Goal: Use online tool/utility: Utilize a website feature to perform a specific function

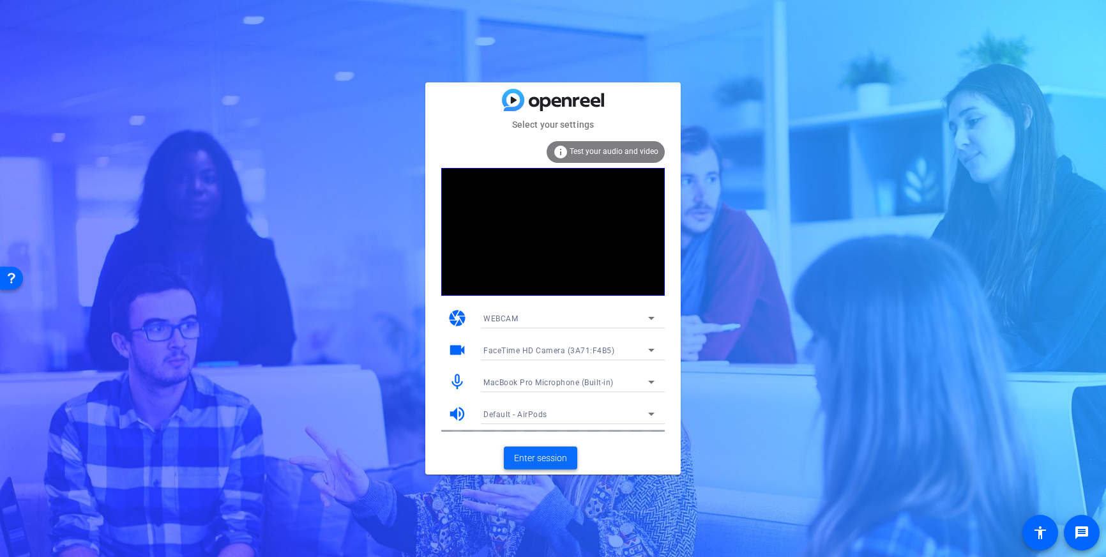
click at [529, 454] on span "Enter session" at bounding box center [540, 457] width 53 height 13
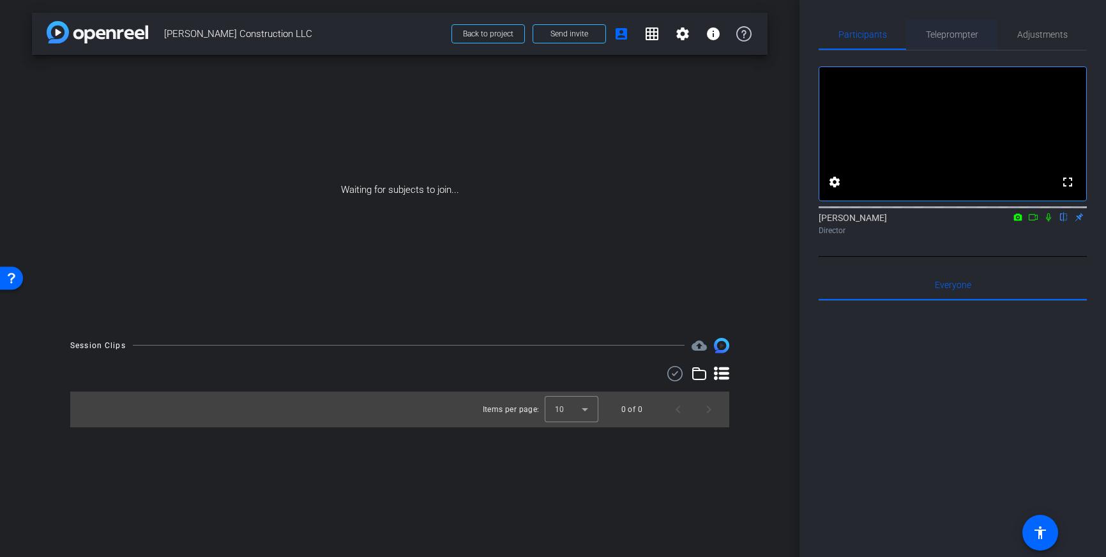
click at [957, 33] on span "Teleprompter" at bounding box center [952, 34] width 52 height 9
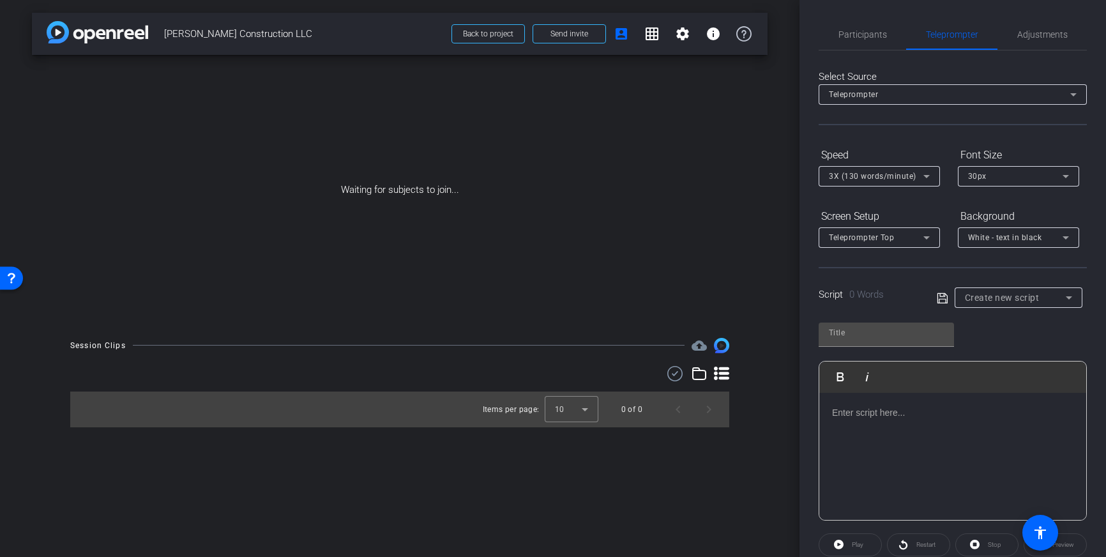
click at [901, 411] on p at bounding box center [952, 412] width 241 height 14
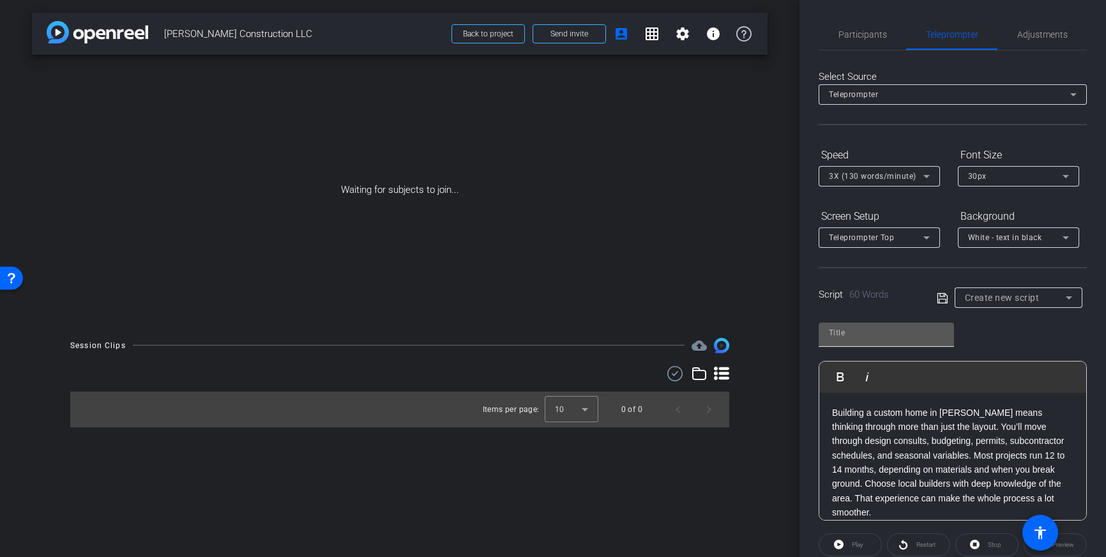
click at [863, 337] on input "text" at bounding box center [886, 332] width 115 height 15
type input "[PERSON_NAME]"
click at [942, 298] on icon at bounding box center [942, 297] width 10 height 10
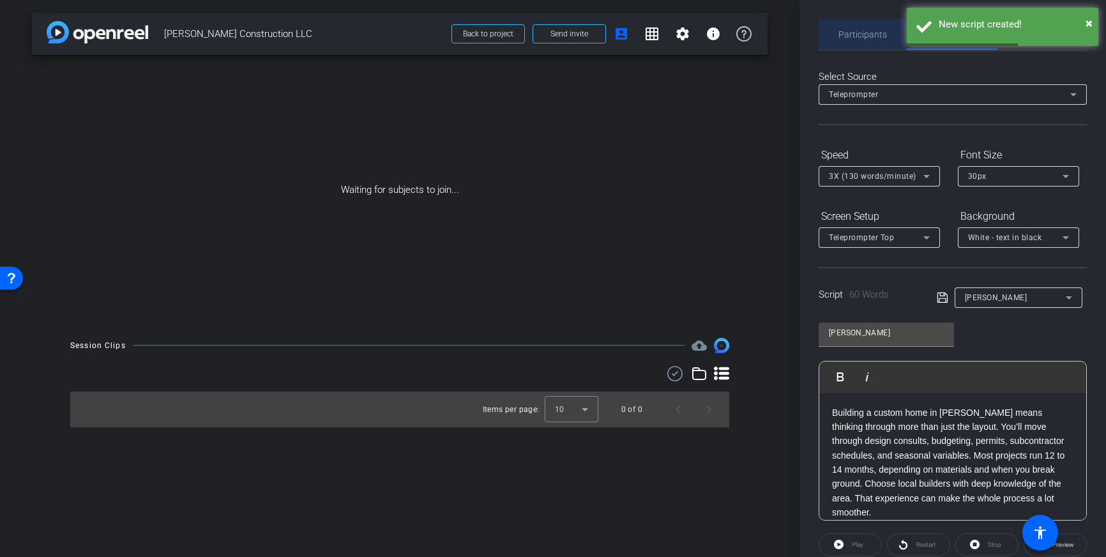
click at [865, 43] on span "Participants" at bounding box center [862, 34] width 49 height 31
